Goal: Task Accomplishment & Management: Complete application form

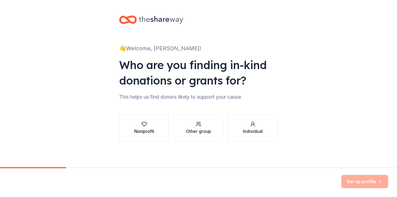
click at [146, 130] on div "Nonprofit" at bounding box center [144, 131] width 20 height 7
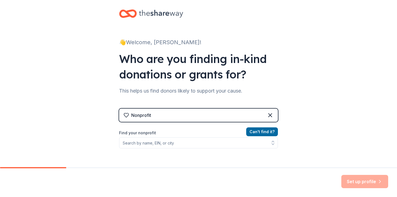
scroll to position [7, 0]
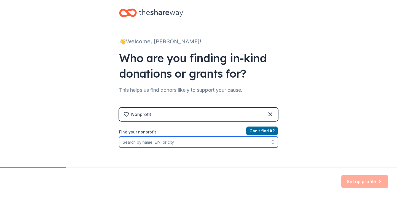
click at [148, 145] on input "Find your nonprofit" at bounding box center [198, 141] width 159 height 11
type input "sunflower project"
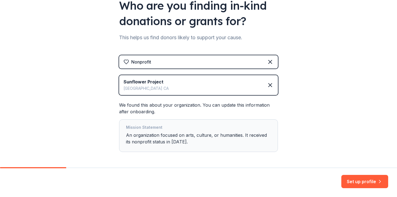
scroll to position [82, 0]
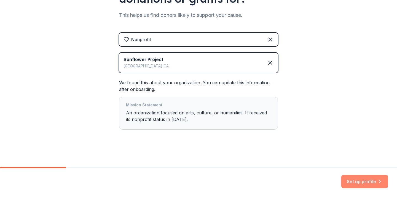
click at [371, 181] on button "Set up profile" at bounding box center [364, 181] width 47 height 13
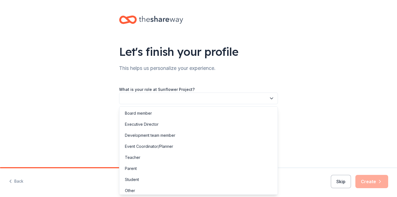
click at [203, 99] on button "button" at bounding box center [198, 98] width 159 height 12
click at [160, 149] on div "Event Coordinator/Planner" at bounding box center [149, 146] width 48 height 7
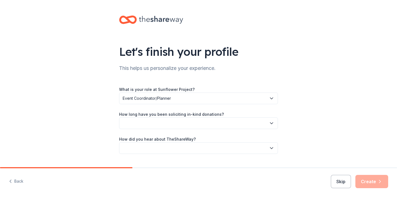
click at [148, 122] on button "button" at bounding box center [198, 123] width 159 height 12
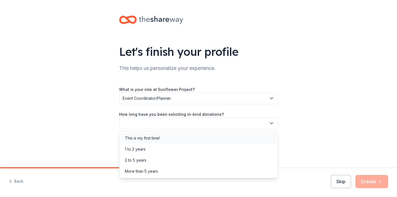
click at [144, 143] on div "This is my first time!" at bounding box center [198, 137] width 156 height 11
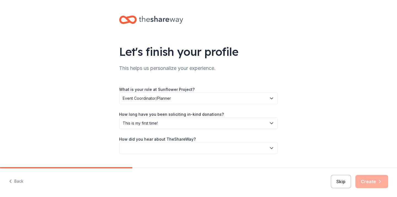
scroll to position [13, 0]
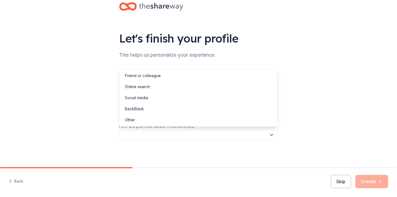
click at [147, 133] on button "button" at bounding box center [198, 135] width 159 height 12
click at [149, 87] on div "Online search" at bounding box center [137, 86] width 25 height 7
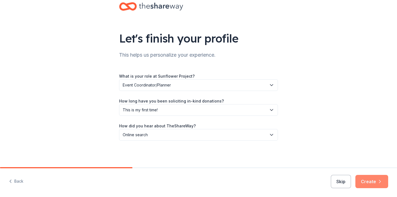
click at [365, 179] on button "Create" at bounding box center [371, 181] width 33 height 13
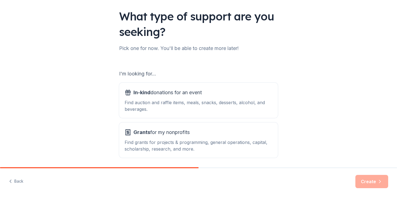
scroll to position [38, 0]
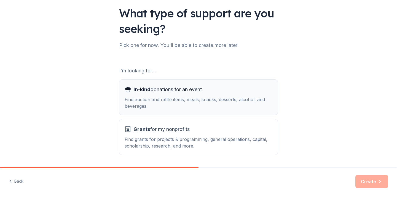
click at [149, 94] on div "In-kind donations for an event Find auction and raffle items, meals, snacks, de…" at bounding box center [199, 97] width 148 height 24
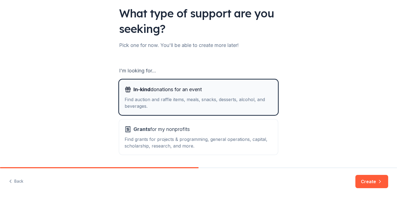
scroll to position [56, 0]
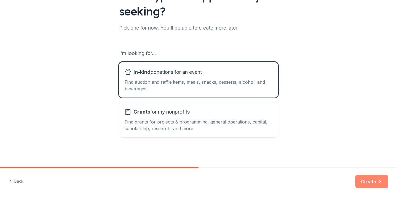
click at [374, 178] on button "Create" at bounding box center [371, 181] width 33 height 13
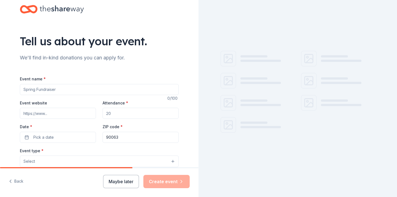
scroll to position [27, 0]
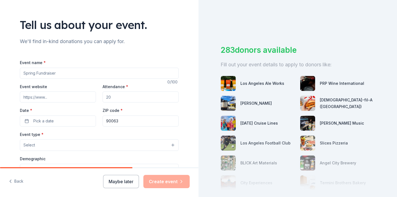
click at [84, 69] on input "Event name *" at bounding box center [99, 73] width 159 height 11
click at [65, 74] on input "Demand To Be Heard residency Silent Auction" at bounding box center [99, 73] width 159 height 11
type input "Demand To Be Heard Residency Silent Auction"
click at [54, 96] on input "Event website" at bounding box center [58, 96] width 76 height 11
click at [106, 97] on input "Attendance *" at bounding box center [141, 96] width 76 height 11
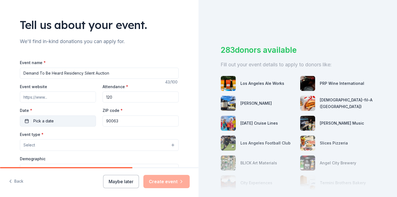
type input "120"
click at [41, 121] on span "Pick a date" at bounding box center [43, 120] width 20 height 7
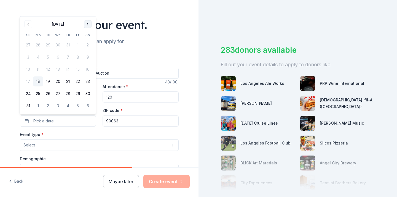
click at [89, 23] on button "Go to next month" at bounding box center [88, 24] width 8 height 8
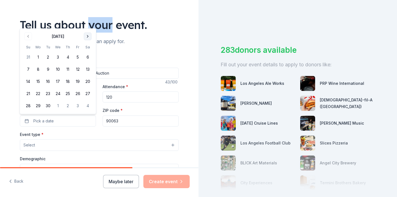
click at [89, 23] on div "Tell us about your event." at bounding box center [99, 24] width 159 height 15
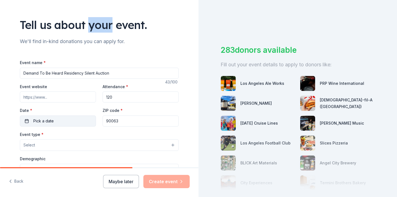
click at [59, 116] on button "Pick a date" at bounding box center [58, 120] width 76 height 11
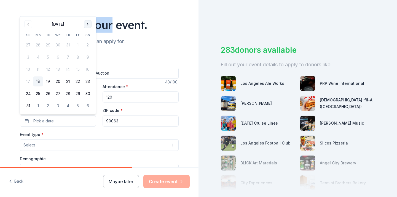
click at [89, 23] on button "Go to next month" at bounding box center [88, 24] width 8 height 8
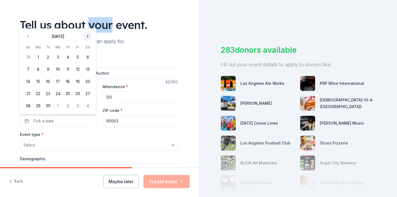
click at [86, 38] on button "Go to next month" at bounding box center [88, 37] width 8 height 8
click at [80, 70] on button "10" at bounding box center [78, 69] width 10 height 10
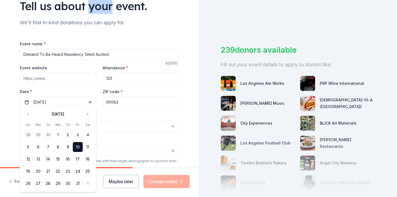
scroll to position [48, 0]
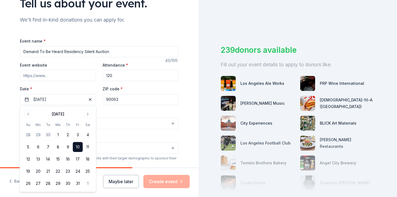
click at [114, 122] on button "Select" at bounding box center [99, 123] width 159 height 12
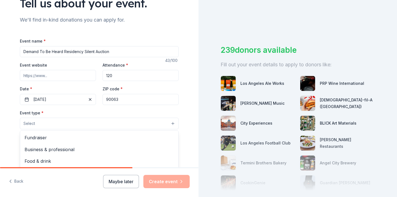
click at [114, 122] on button "Select" at bounding box center [99, 123] width 159 height 12
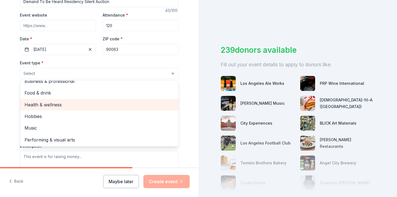
scroll to position [0, 0]
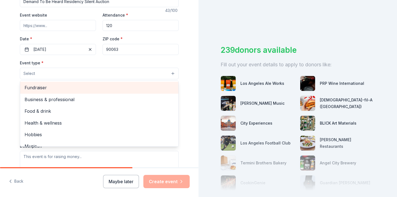
click at [69, 90] on span "Fundraiser" at bounding box center [99, 87] width 149 height 7
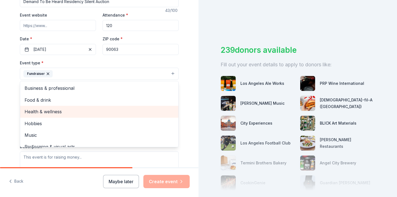
scroll to position [7, 0]
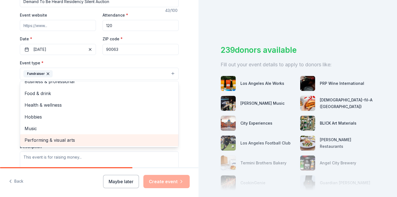
click at [49, 138] on span "Performing & visual arts" at bounding box center [99, 139] width 149 height 7
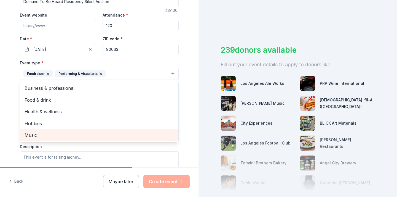
click at [39, 134] on span "Music" at bounding box center [99, 134] width 149 height 7
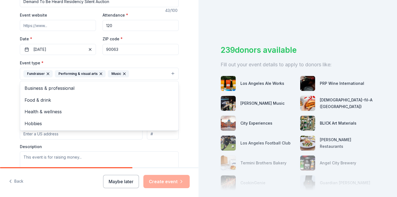
click at [11, 135] on div "Tell us about your event. We'll find in-kind donations you can apply for. Event…" at bounding box center [99, 86] width 176 height 368
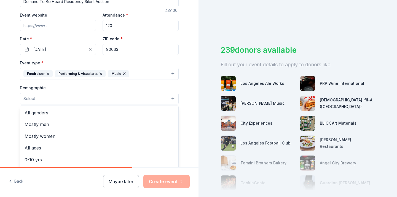
click at [52, 99] on button "Select" at bounding box center [99, 99] width 159 height 12
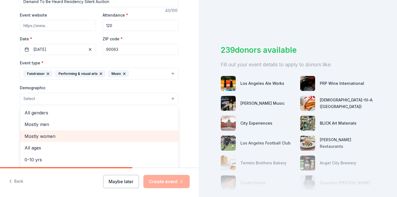
click at [45, 138] on span "Mostly women" at bounding box center [99, 135] width 149 height 7
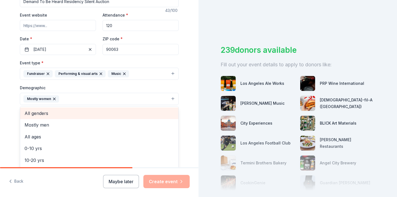
click at [66, 113] on span "All genders" at bounding box center [99, 112] width 149 height 7
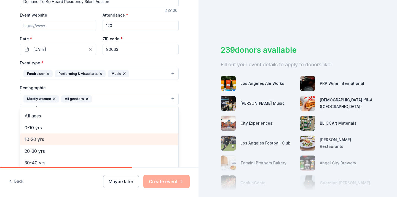
scroll to position [22, 0]
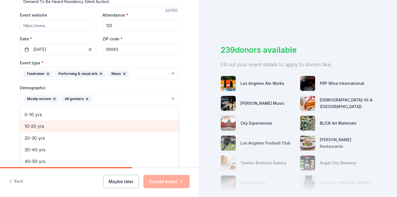
click at [52, 128] on span "10-20 yrs" at bounding box center [99, 125] width 149 height 7
click at [49, 128] on span "20-30 yrs" at bounding box center [99, 125] width 149 height 7
click at [49, 128] on span "30-40 yrs" at bounding box center [99, 125] width 149 height 7
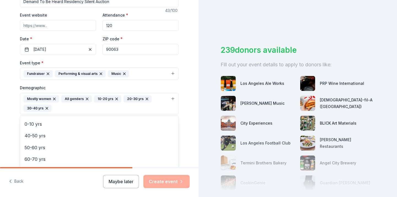
click at [10, 124] on div "Tell us about your event. We'll find in-kind donations you can apply for. Event…" at bounding box center [99, 90] width 199 height 377
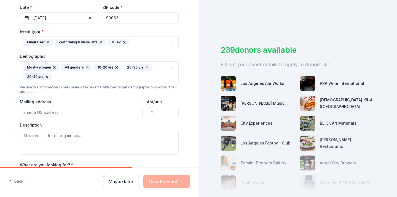
scroll to position [130, 0]
click at [36, 116] on input "Mailing address" at bounding box center [81, 111] width 123 height 11
type input "3855 Woolwine Drive"
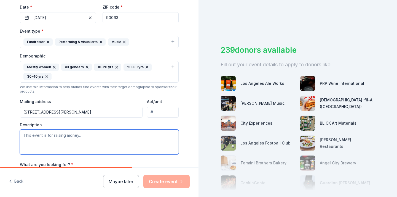
click at [41, 139] on textarea at bounding box center [99, 141] width 159 height 25
paste textarea "Currently,The Sunflower Project is supporting five survivor artists in residenc…"
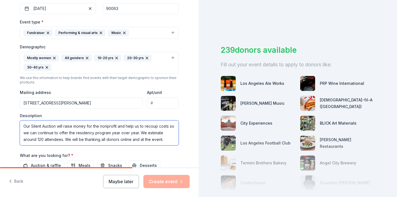
scroll to position [149, 0]
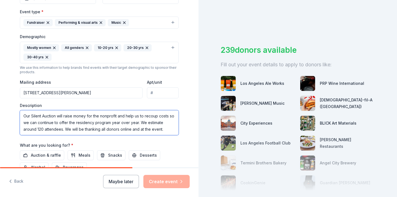
drag, startPoint x: 66, startPoint y: 131, endPoint x: 196, endPoint y: 125, distance: 130.5
click at [196, 125] on div "Tell us about your event. We'll find in-kind donations you can apply for. Event…" at bounding box center [99, 39] width 199 height 377
click at [167, 132] on textarea "Currently,The Sunflower Project is supporting five survivor artists in residenc…" at bounding box center [99, 122] width 159 height 25
drag, startPoint x: 65, startPoint y: 129, endPoint x: 184, endPoint y: 129, distance: 119.7
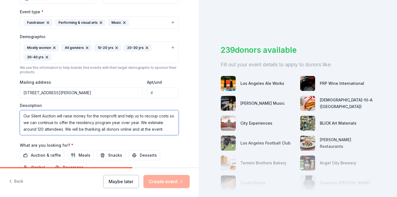
click at [184, 129] on div "Tell us about your event. We'll find in-kind donations you can apply for. Event…" at bounding box center [99, 39] width 176 height 377
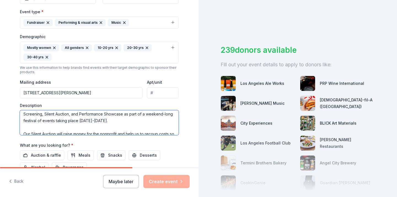
scroll to position [0, 0]
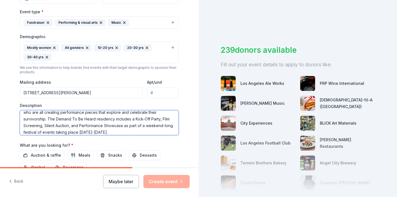
click at [49, 118] on textarea "Currently,The Sunflower Project is supporting five survivor artists in residenc…" at bounding box center [99, 122] width 159 height 25
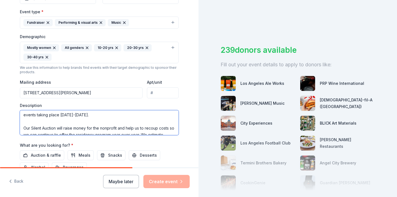
scroll to position [36, 0]
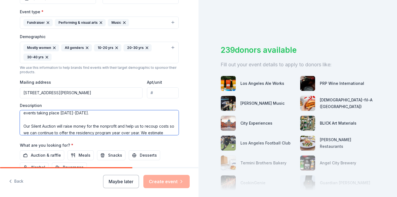
click at [25, 119] on textarea "Currently,The Sunflower Project is supporting five survivor artists in residenc…" at bounding box center [99, 122] width 159 height 25
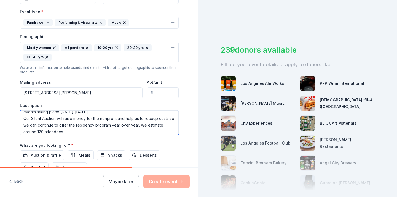
scroll to position [38, 0]
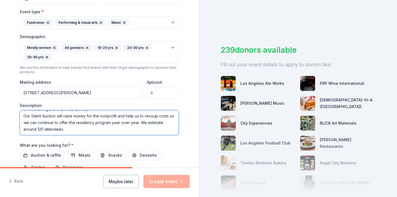
drag, startPoint x: 139, startPoint y: 125, endPoint x: 140, endPoint y: 148, distance: 22.9
click at [140, 148] on div "Event name * Demand To Be Heard Residency Silent Auction 43 /100 Event website …" at bounding box center [99, 69] width 159 height 265
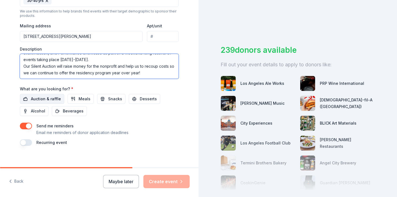
type textarea "Currently,The Sunflower Project is supporting five survivor artists in residenc…"
click at [46, 99] on span "Auction & raffle" at bounding box center [46, 98] width 30 height 7
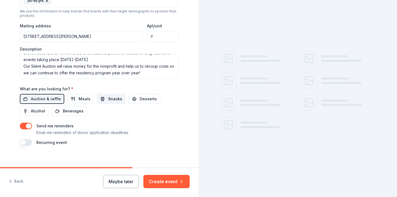
click at [104, 100] on button "Snacks" at bounding box center [111, 99] width 28 height 10
click at [39, 112] on span "Alcohol" at bounding box center [38, 111] width 14 height 7
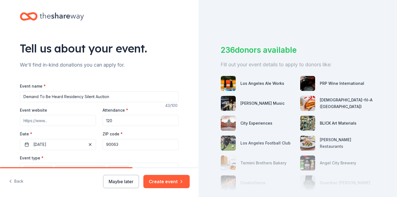
scroll to position [1, 0]
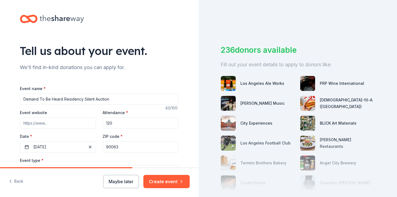
click at [49, 122] on input "Event website" at bounding box center [58, 122] width 76 height 11
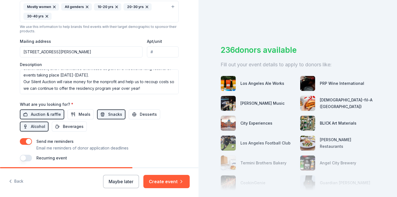
scroll to position [190, 0]
type input "towardsthesun.org"
click at [166, 179] on button "Create event" at bounding box center [166, 181] width 46 height 13
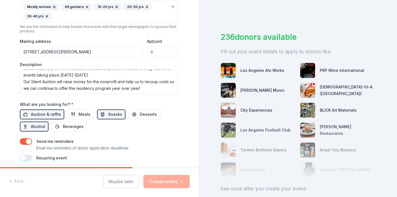
scroll to position [44, 0]
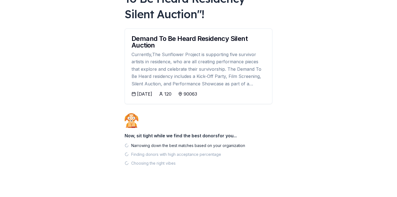
scroll to position [66, 0]
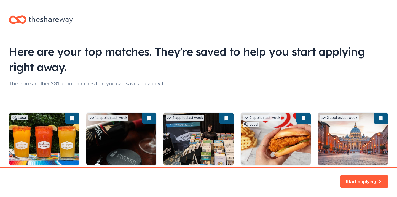
scroll to position [65, 0]
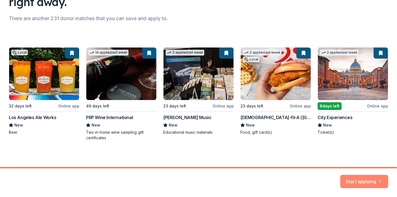
click at [357, 182] on button "Start applying" at bounding box center [364, 177] width 48 height 13
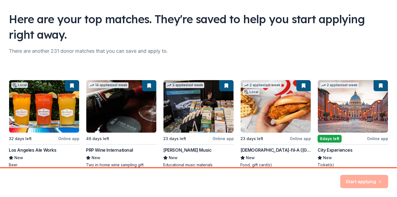
scroll to position [0, 0]
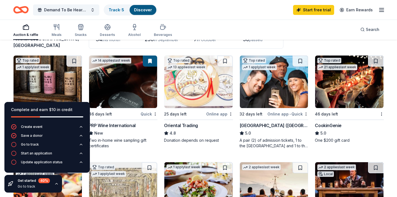
scroll to position [47, 0]
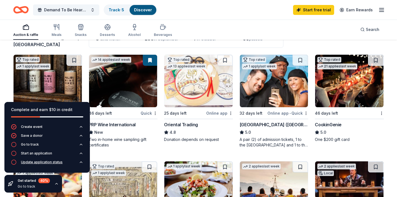
click at [80, 162] on icon "button" at bounding box center [81, 161] width 2 height 1
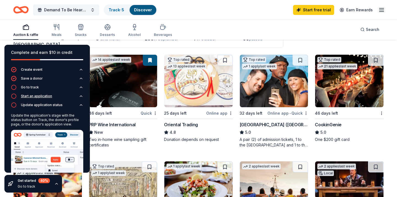
click at [80, 99] on button "Start an application" at bounding box center [47, 97] width 72 height 9
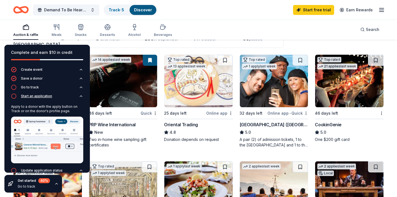
click at [80, 99] on button "Start an application" at bounding box center [47, 97] width 72 height 9
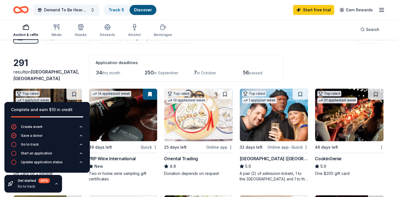
scroll to position [0, 0]
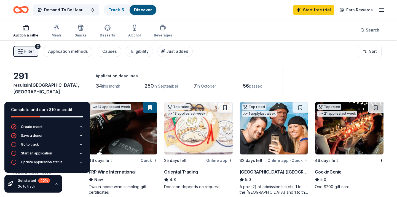
click at [24, 10] on icon "Home" at bounding box center [20, 9] width 15 height 13
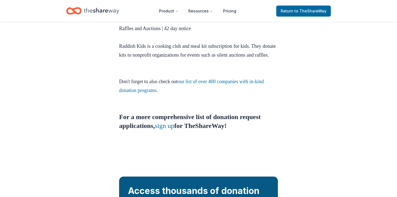
scroll to position [368, 0]
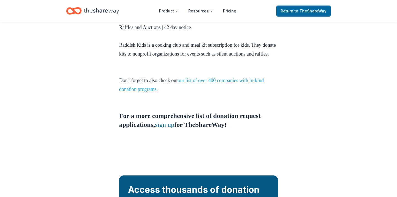
click at [167, 92] on link "our list of over 400 companies with in-kind donation programs" at bounding box center [191, 84] width 145 height 14
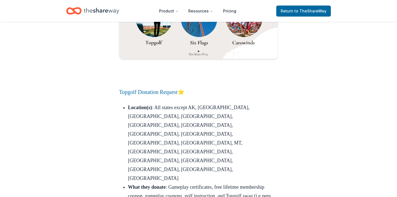
scroll to position [6554, 0]
